Goal: Navigation & Orientation: Go to known website

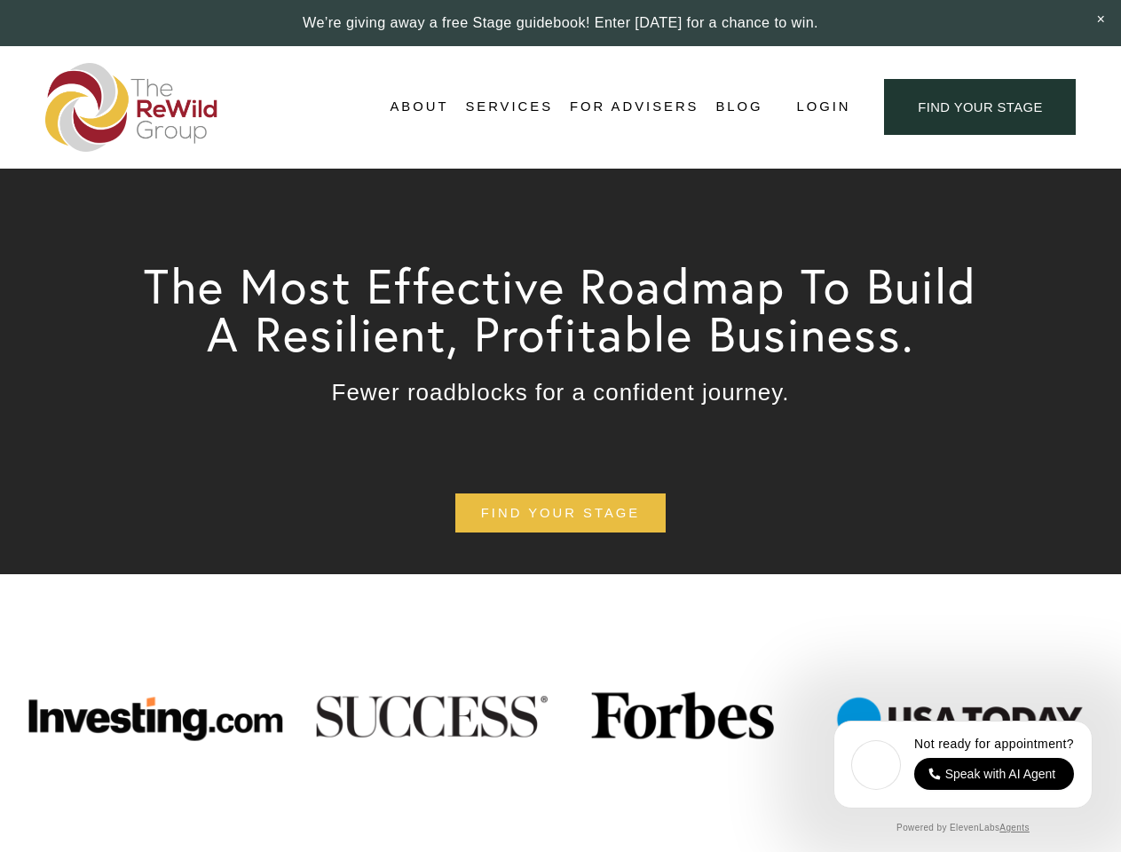
click at [822, 107] on span "Login" at bounding box center [823, 107] width 54 height 24
